Goal: Task Accomplishment & Management: Use online tool/utility

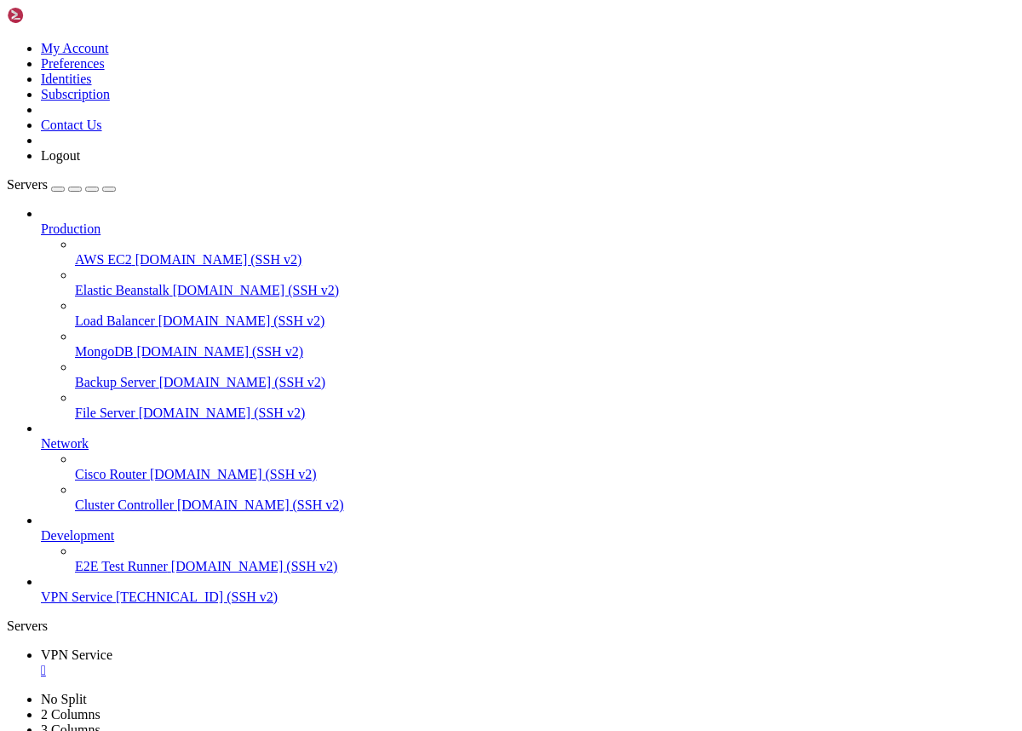
scroll to position [13, 0]
click at [320, 663] on div "" at bounding box center [528, 670] width 974 height 15
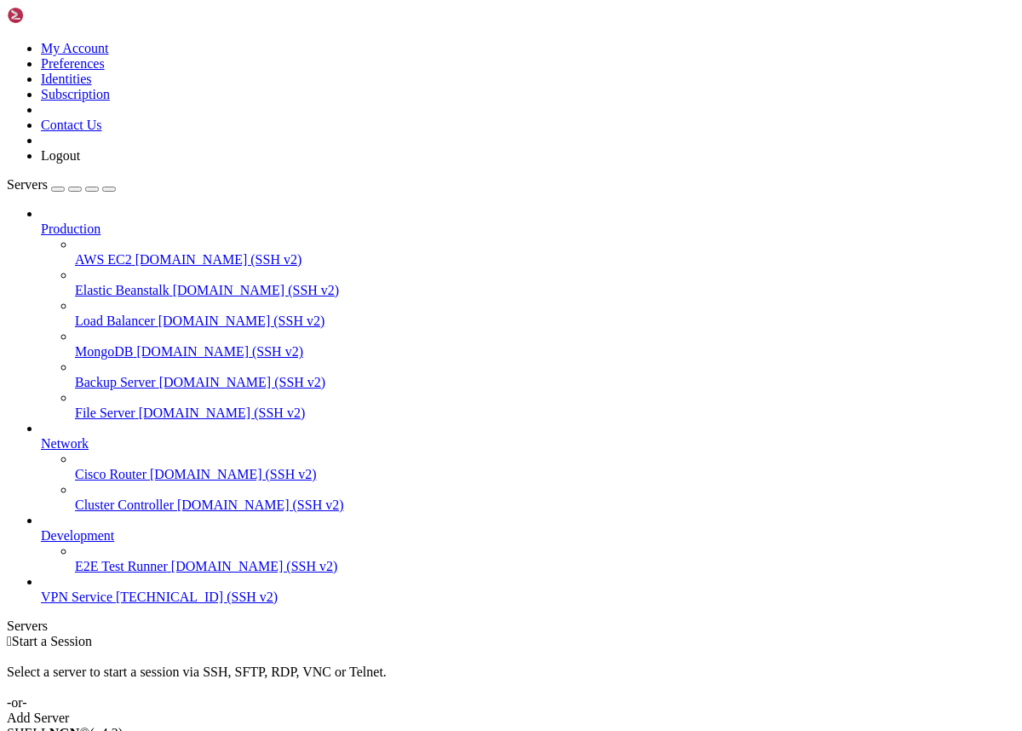
click at [637, 710] on div "Add Server" at bounding box center [511, 717] width 1008 height 15
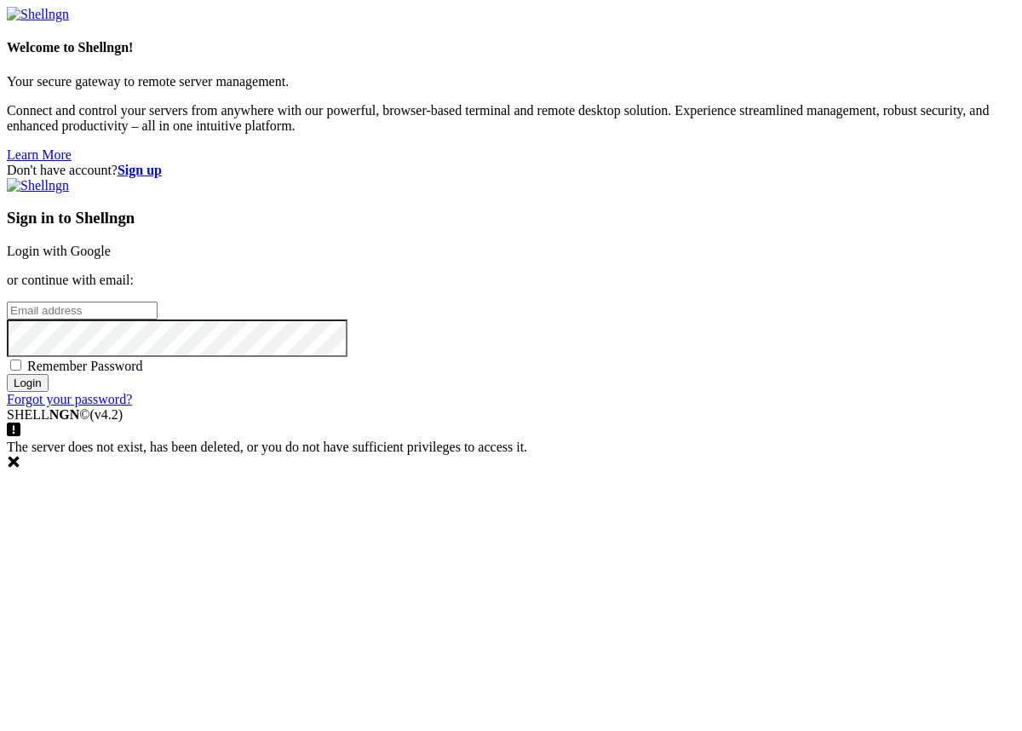
type input "[EMAIL_ADDRESS][DOMAIN_NAME]"
click at [143, 373] on span "Remember Password" at bounding box center [85, 366] width 116 height 14
click at [21, 371] on input "Remember Password" at bounding box center [15, 364] width 11 height 11
checkbox input "true"
click at [49, 392] on input "Login" at bounding box center [28, 383] width 42 height 18
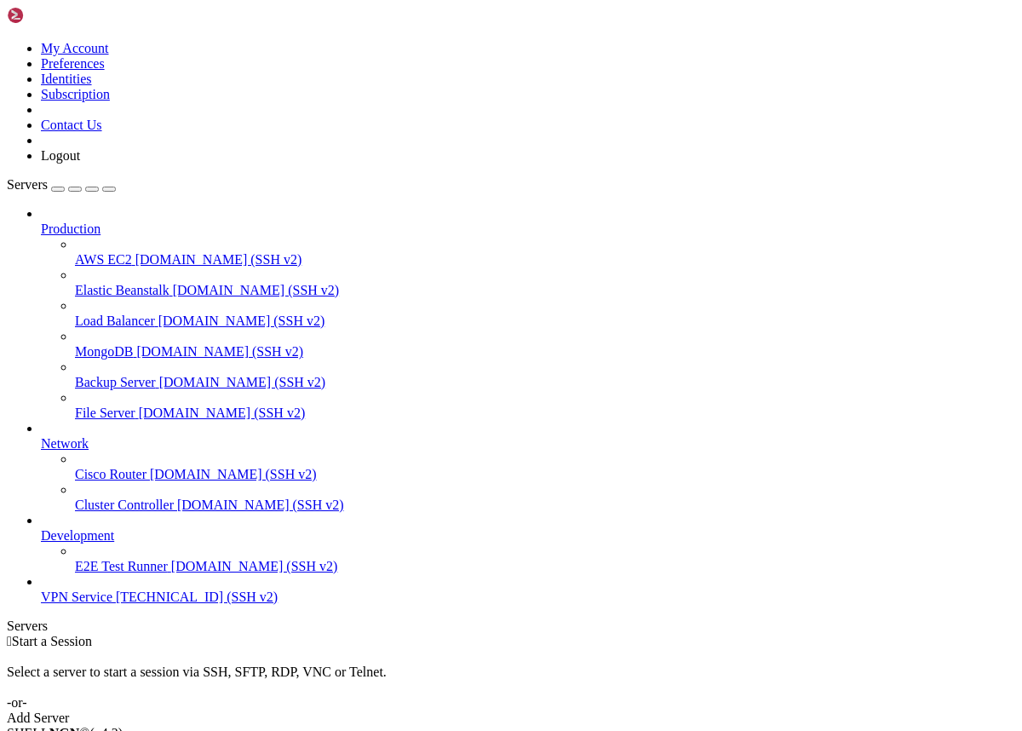
click at [604, 710] on div "Add Server" at bounding box center [511, 717] width 1008 height 15
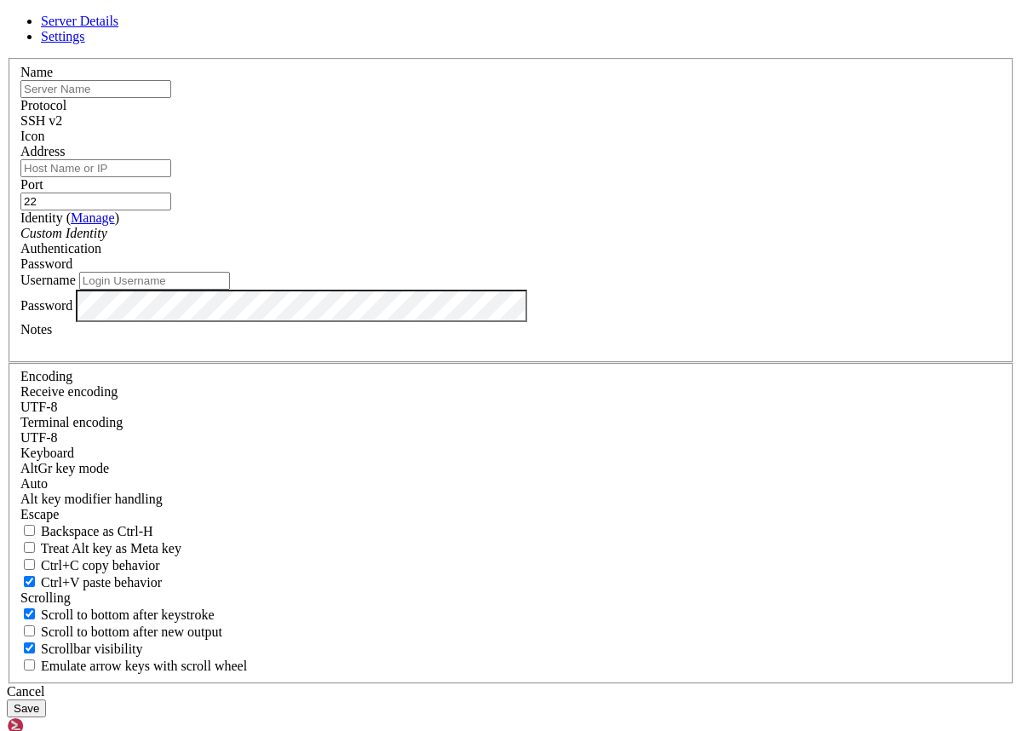
click at [171, 177] on input "Address" at bounding box center [95, 168] width 151 height 18
paste input "[TECHNICAL_ID]"
type input "[TECHNICAL_ID]"
click at [171, 98] on input "text" at bounding box center [95, 89] width 151 height 18
type input "ЕщккЫукму"
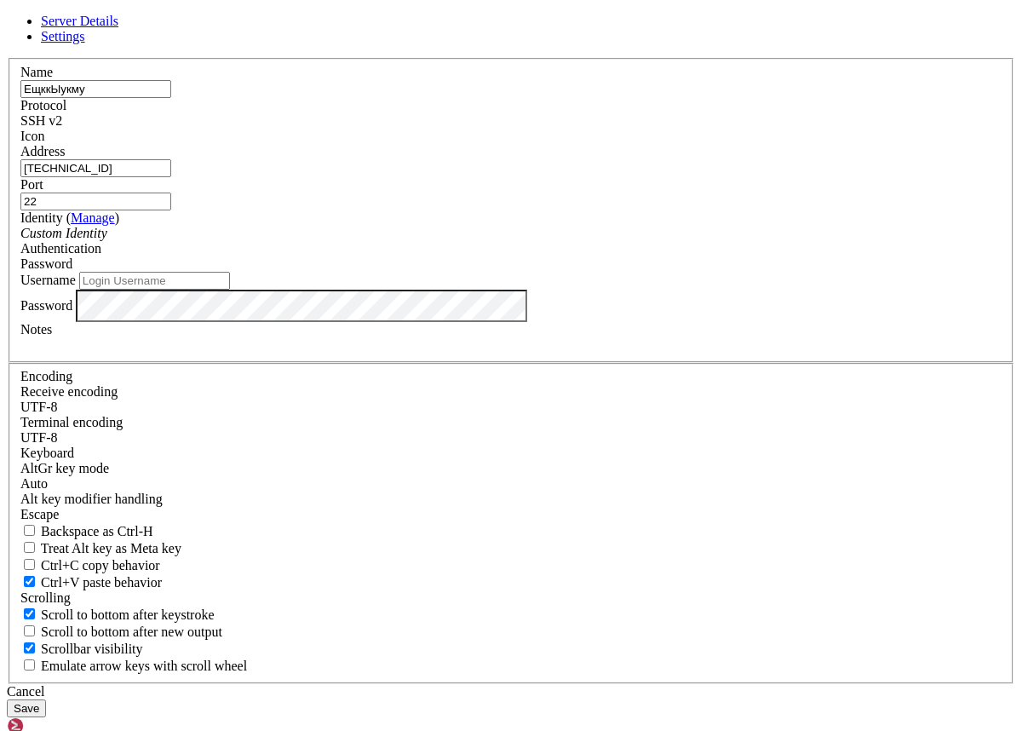
click at [230, 290] on input "Username" at bounding box center [154, 281] width 151 height 18
type input "к"
type input "root"
click at [46, 699] on button "Save" at bounding box center [26, 708] width 39 height 18
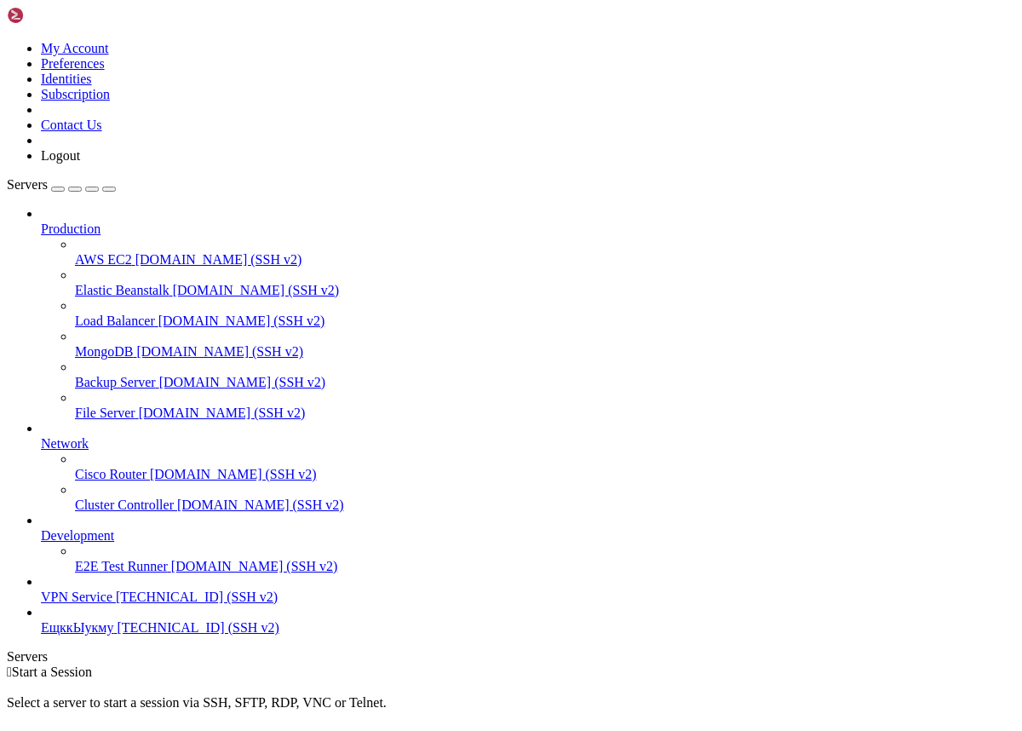
click at [114, 635] on span "ЕщккЫукму" at bounding box center [77, 627] width 73 height 14
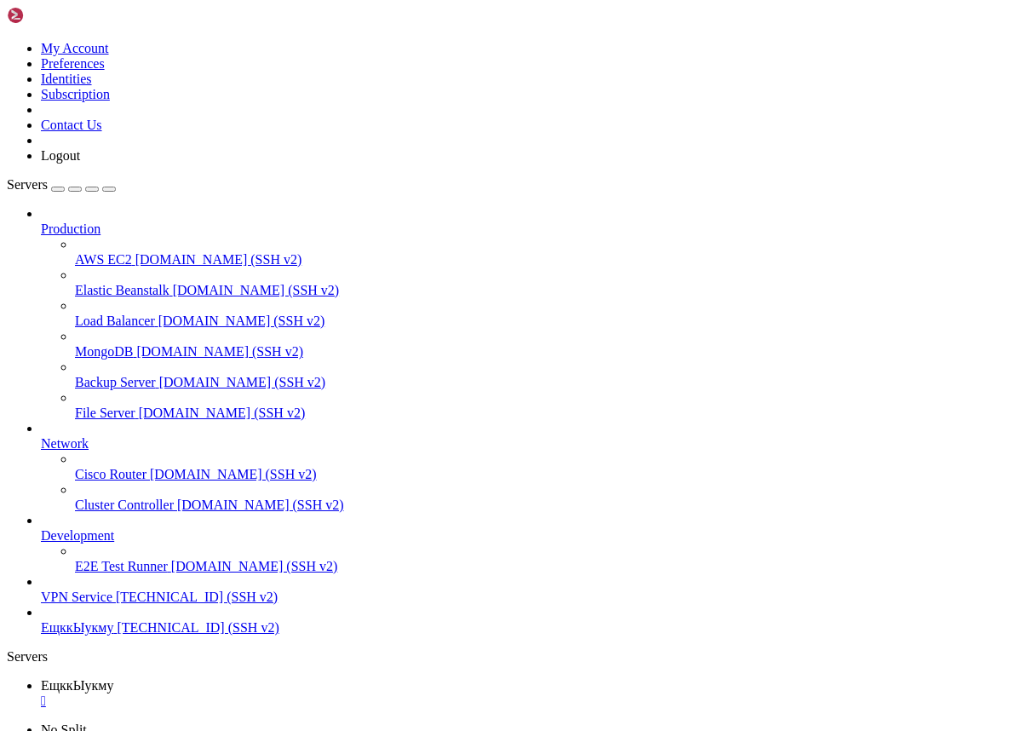
scroll to position [10596, 0]
drag, startPoint x: 448, startPoint y: 1408, endPoint x: 173, endPoint y: 1407, distance: 275.1
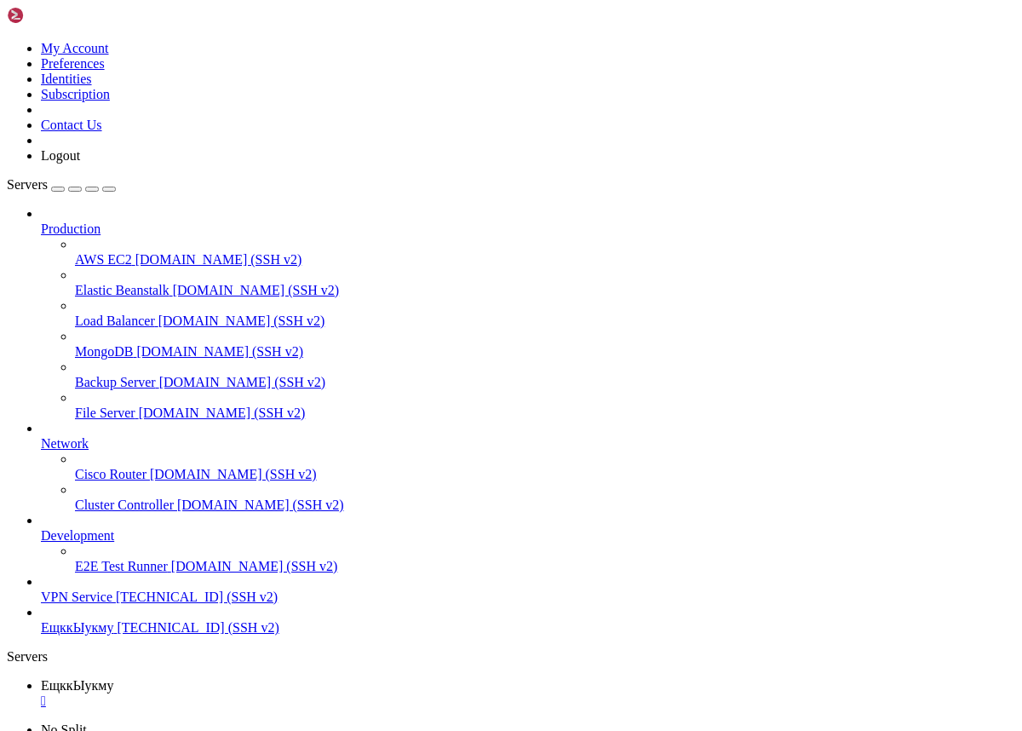
copy x-row "[URL][DOMAIN_NAME]"
